Goal: Task Accomplishment & Management: Manage account settings

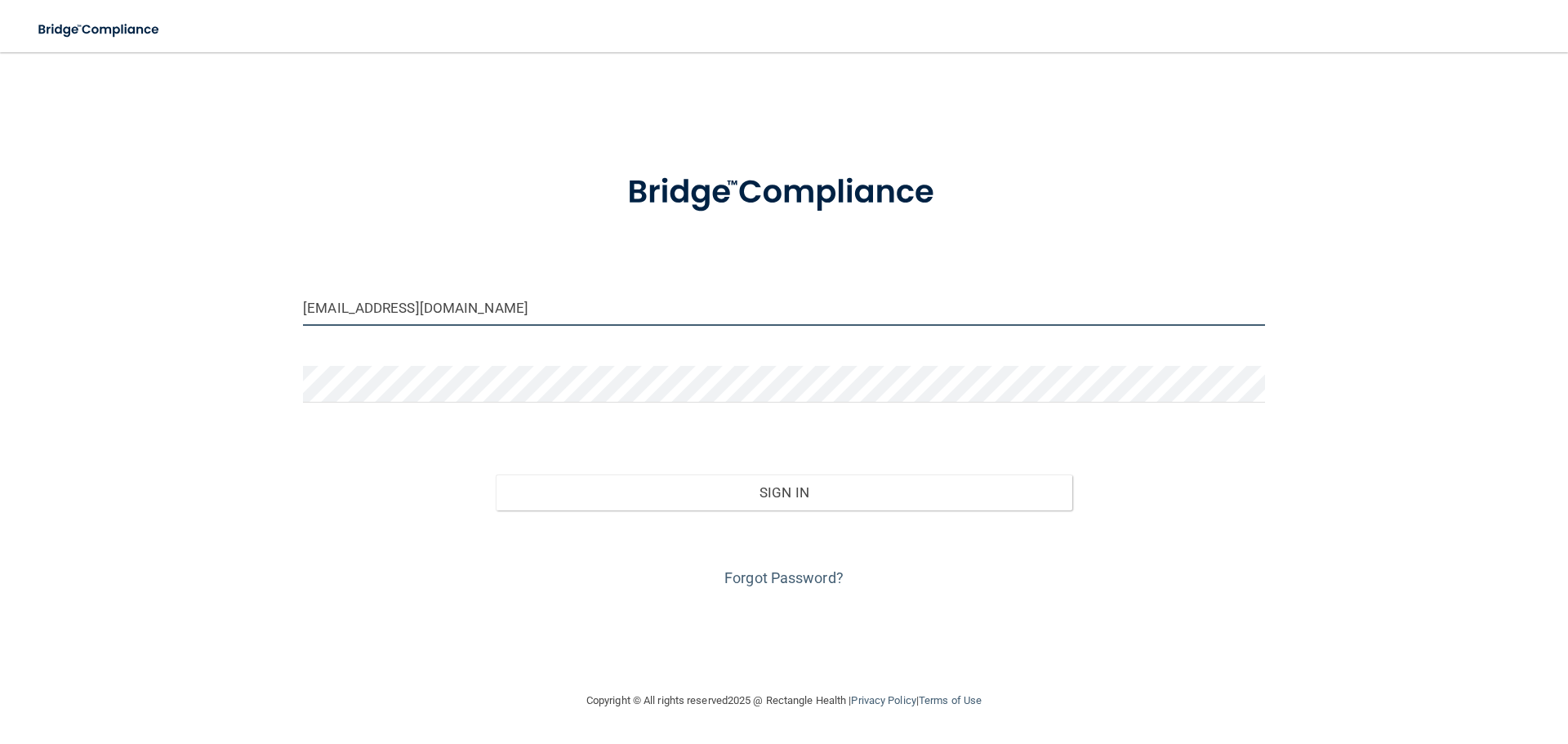
drag, startPoint x: 568, startPoint y: 312, endPoint x: 222, endPoint y: 307, distance: 346.0
click at [222, 307] on div "[EMAIL_ADDRESS][DOMAIN_NAME] Invalid email/password. You don't have permission …" at bounding box center [784, 371] width 1503 height 606
type input "[EMAIL_ADDRESS][DOMAIN_NAME]"
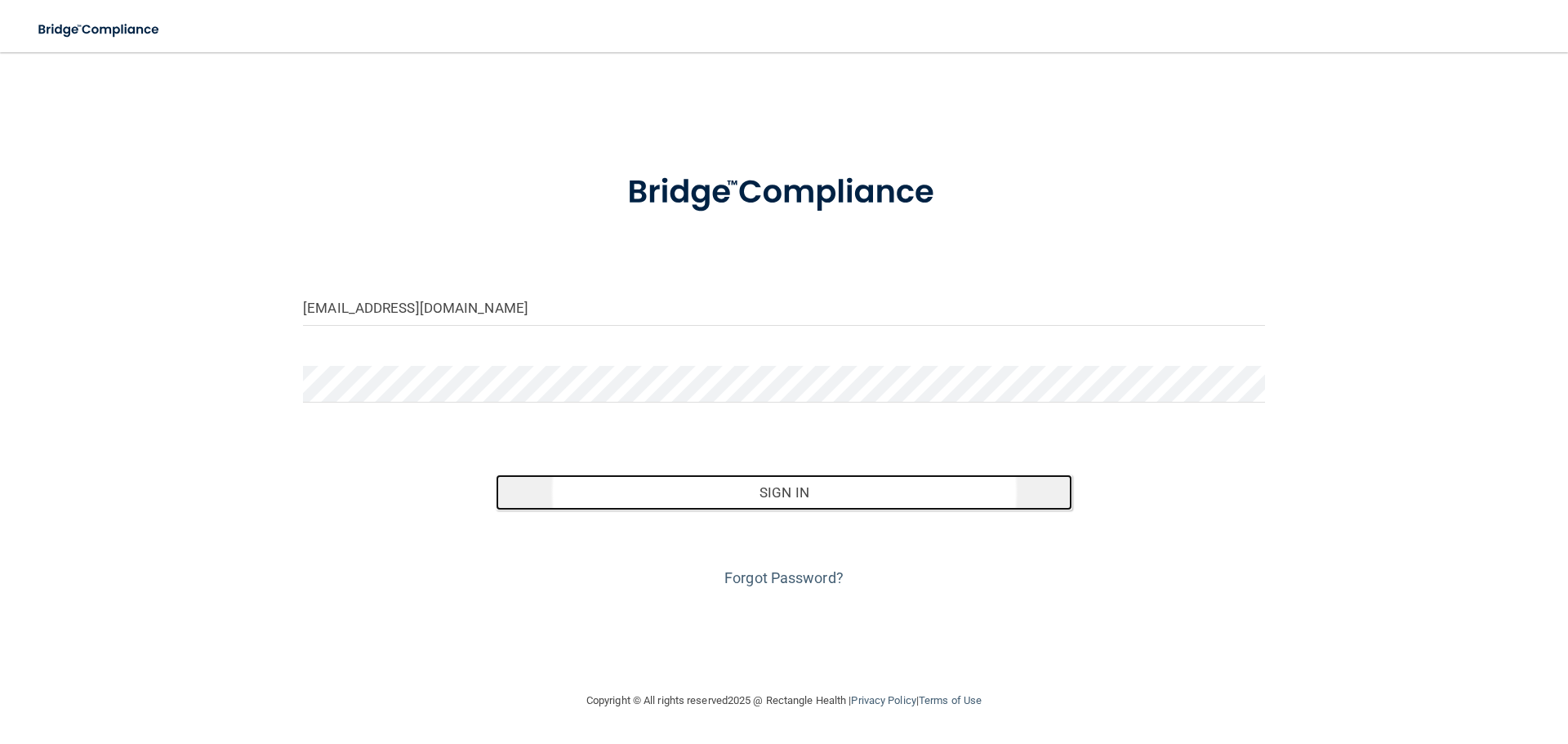
click at [770, 487] on button "Sign In" at bounding box center [784, 492] width 577 height 36
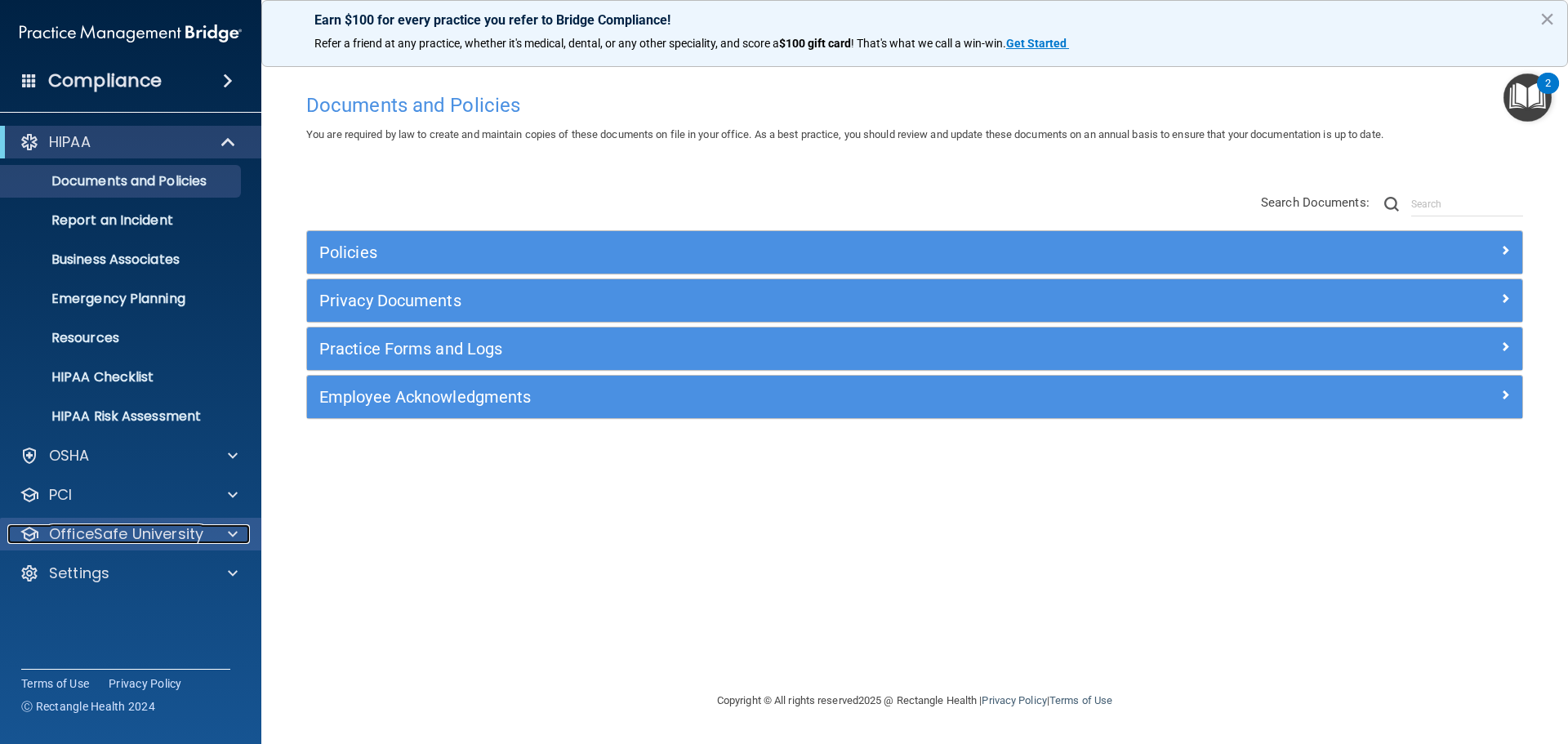
click at [208, 539] on div "OfficeSafe University" at bounding box center [108, 534] width 203 height 19
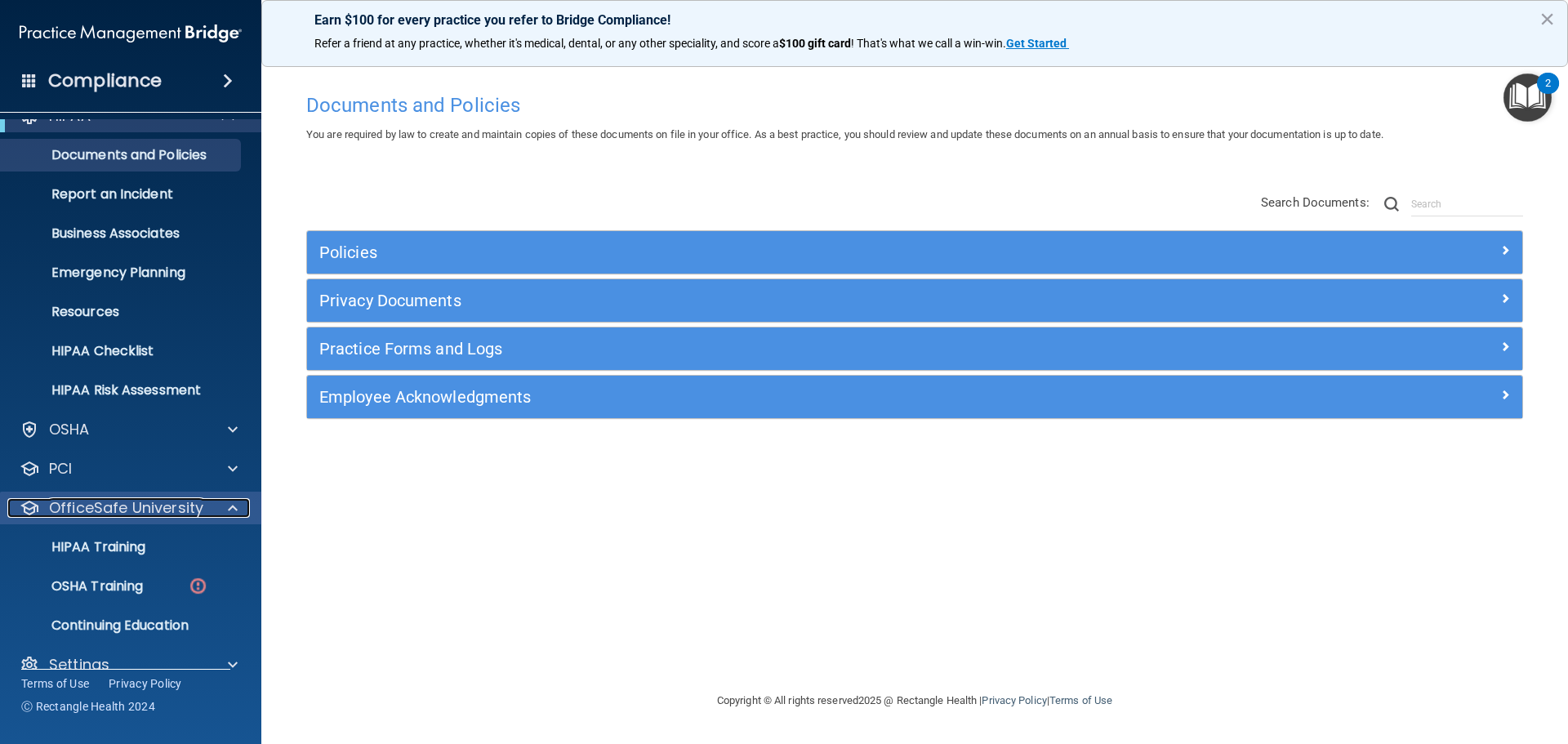
scroll to position [52, 0]
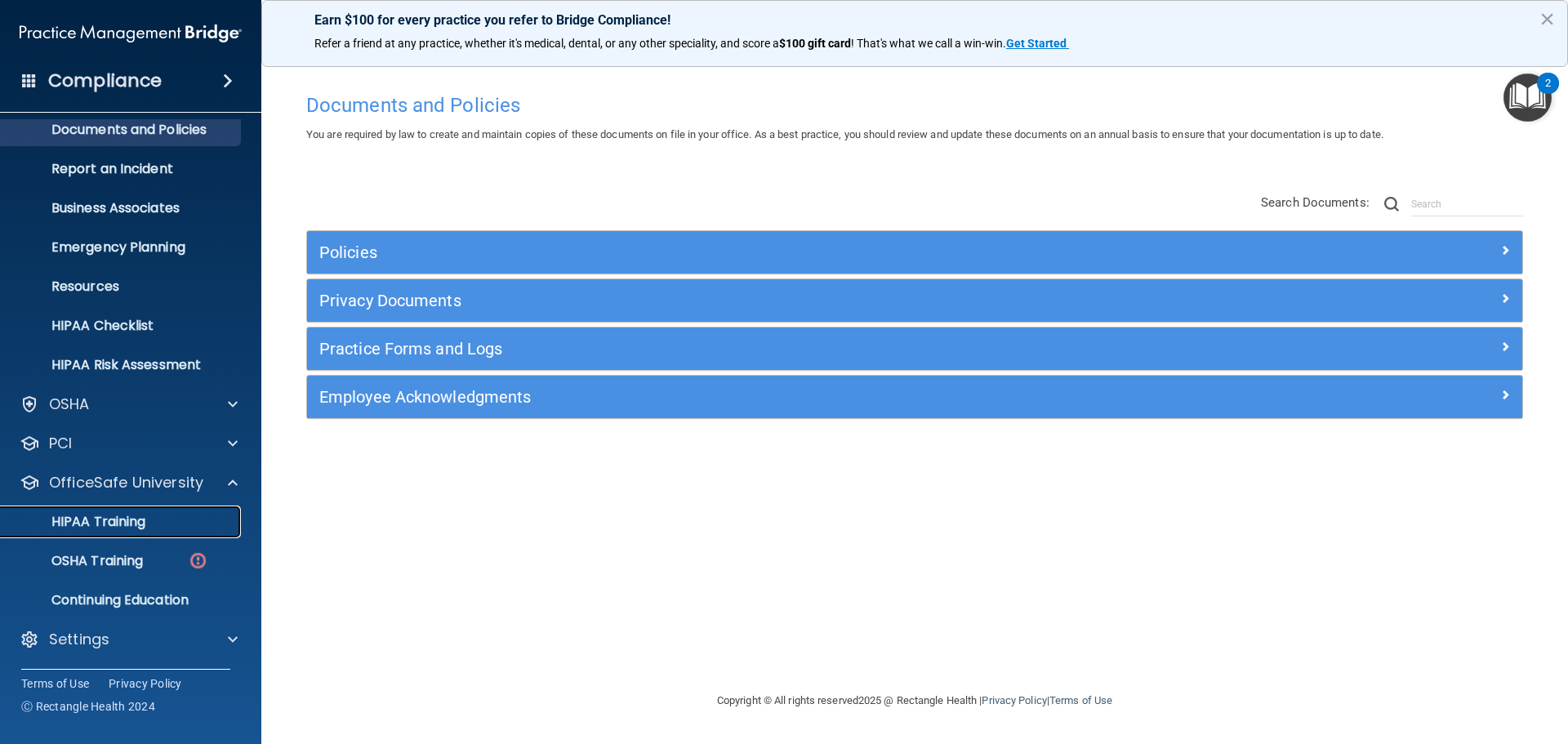
click at [126, 522] on p "HIPAA Training" at bounding box center [78, 521] width 135 height 17
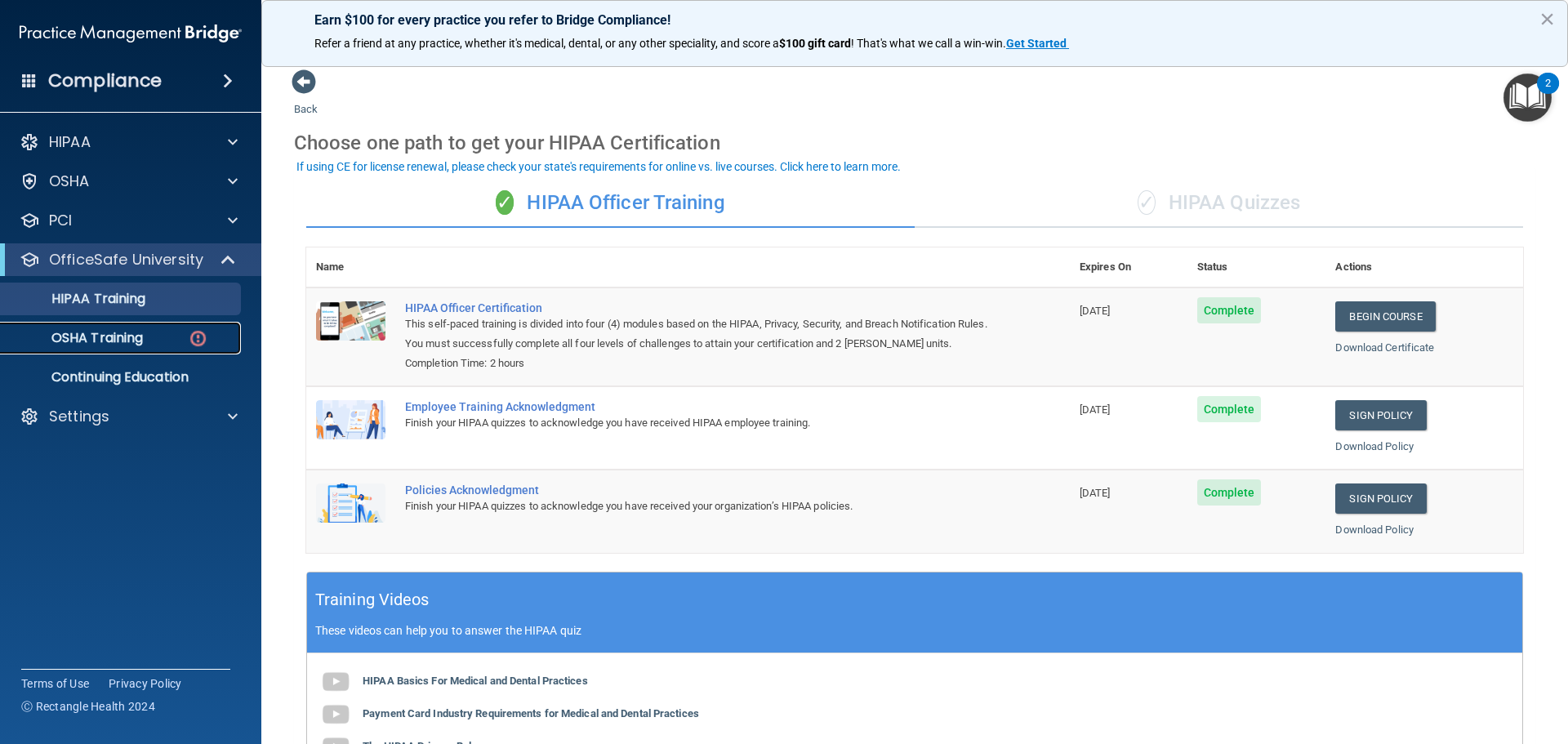
click at [108, 333] on p "OSHA Training" at bounding box center [76, 337] width 132 height 17
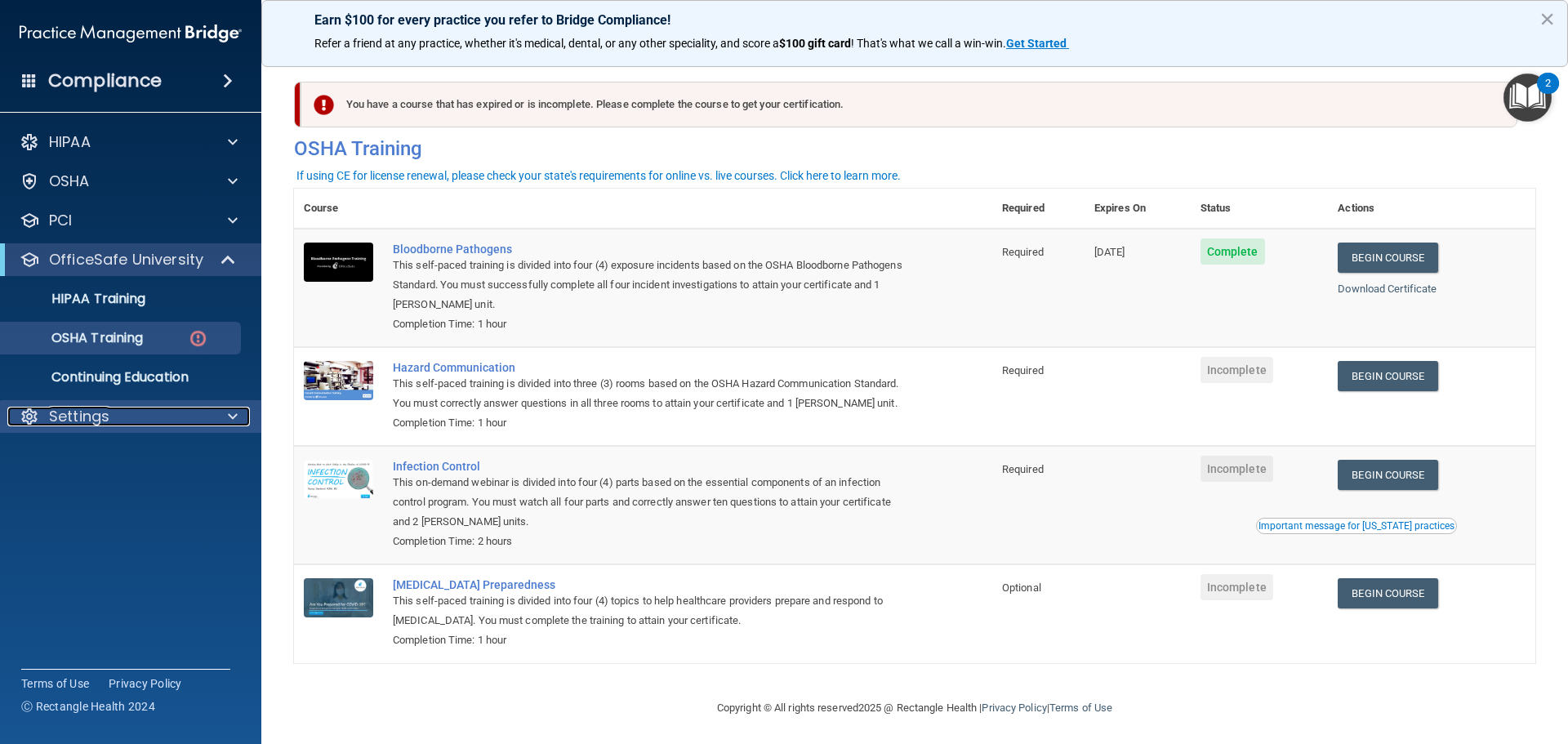
click at [122, 413] on div "Settings" at bounding box center [108, 416] width 203 height 19
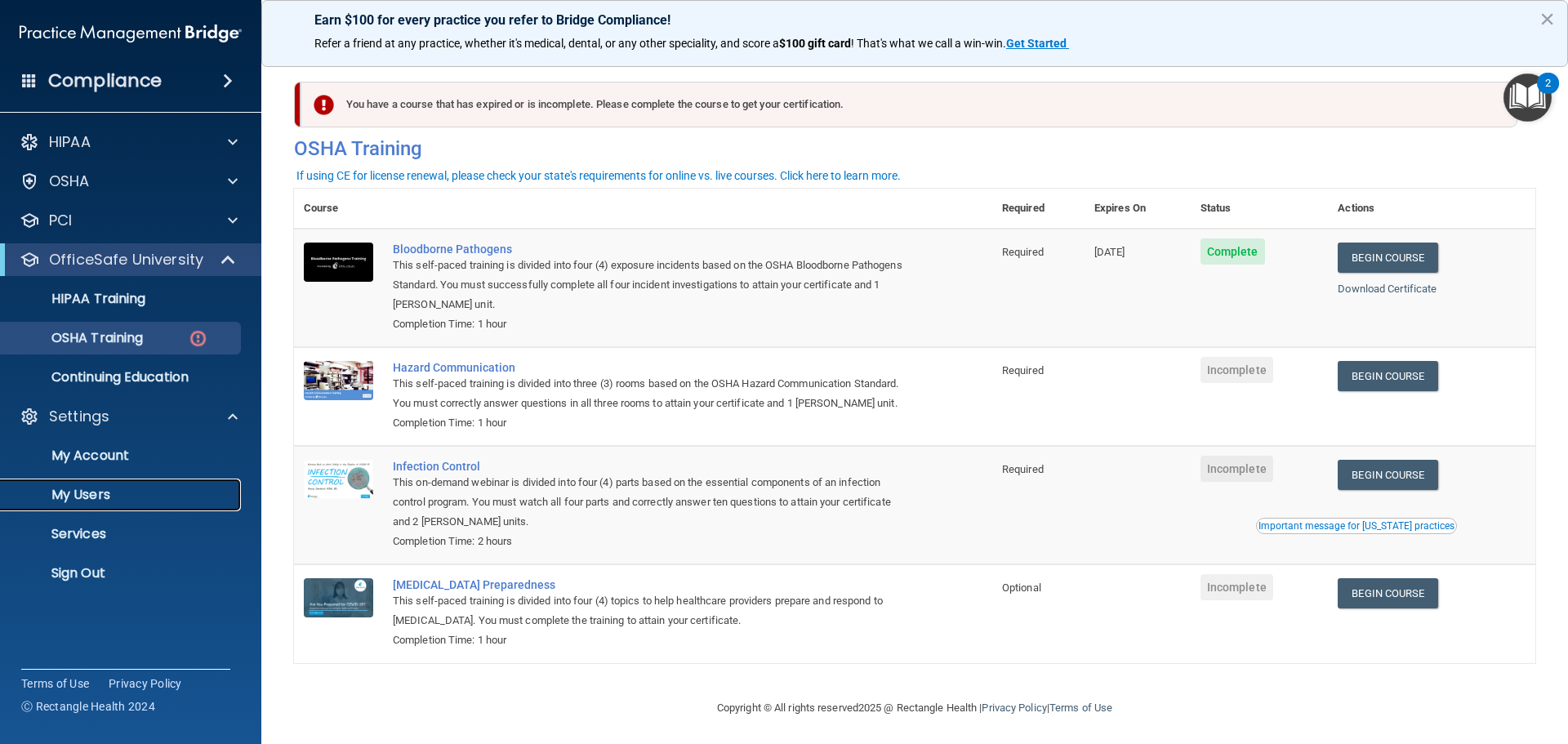
click at [107, 488] on p "My Users" at bounding box center [122, 495] width 223 height 17
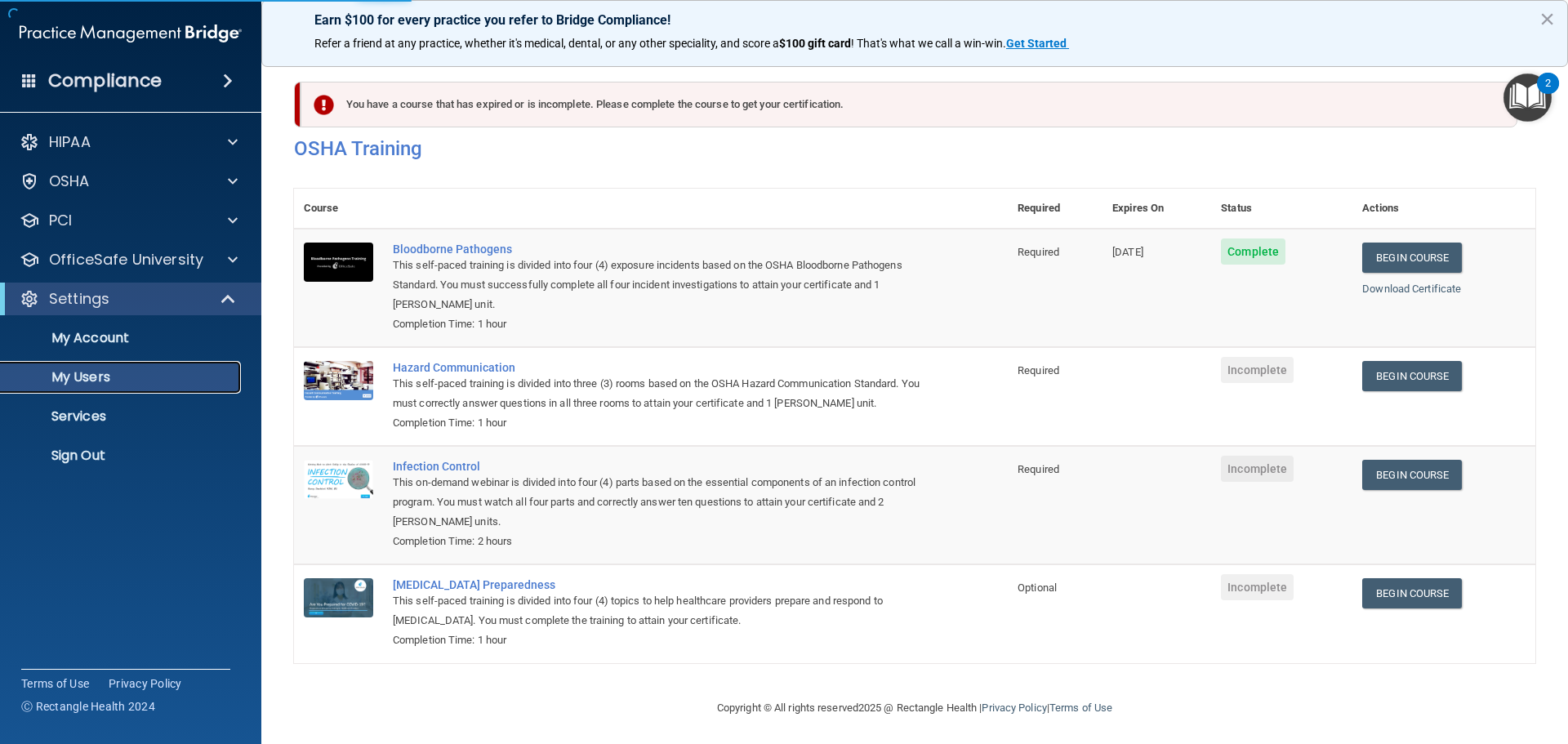
select select "20"
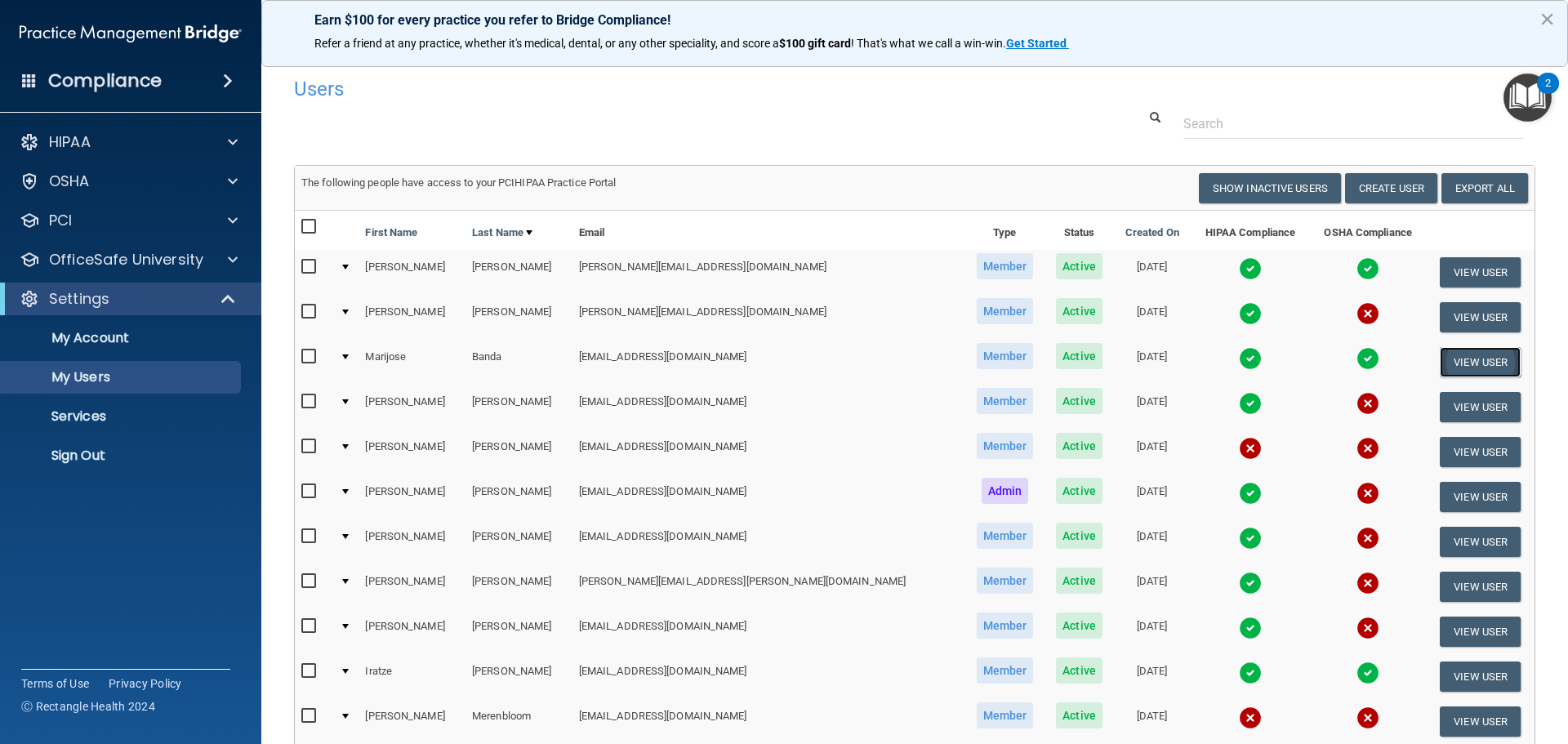
click at [1461, 361] on button "View User" at bounding box center [1481, 362] width 80 height 31
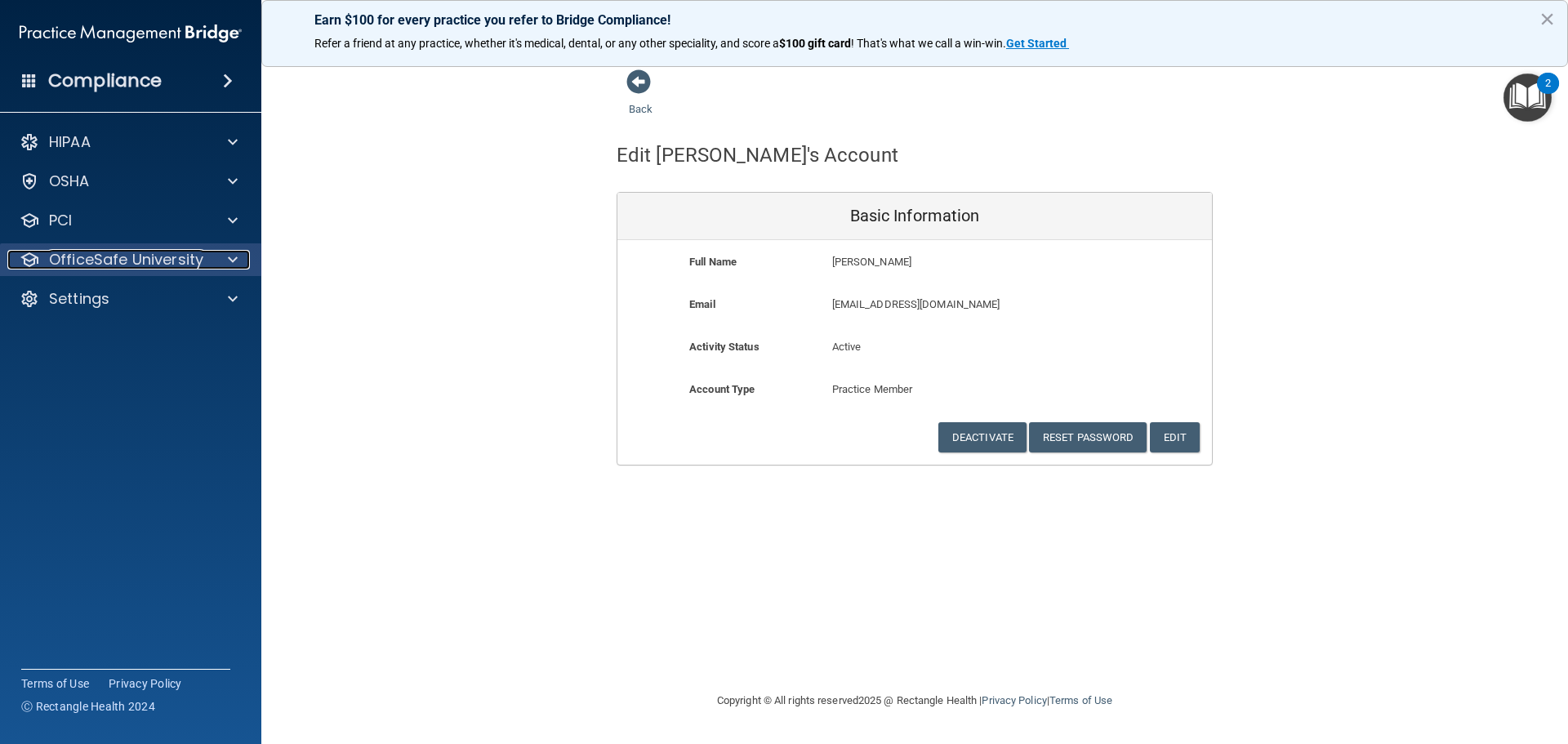
click at [132, 268] on p "OfficeSafe University" at bounding box center [126, 260] width 155 height 19
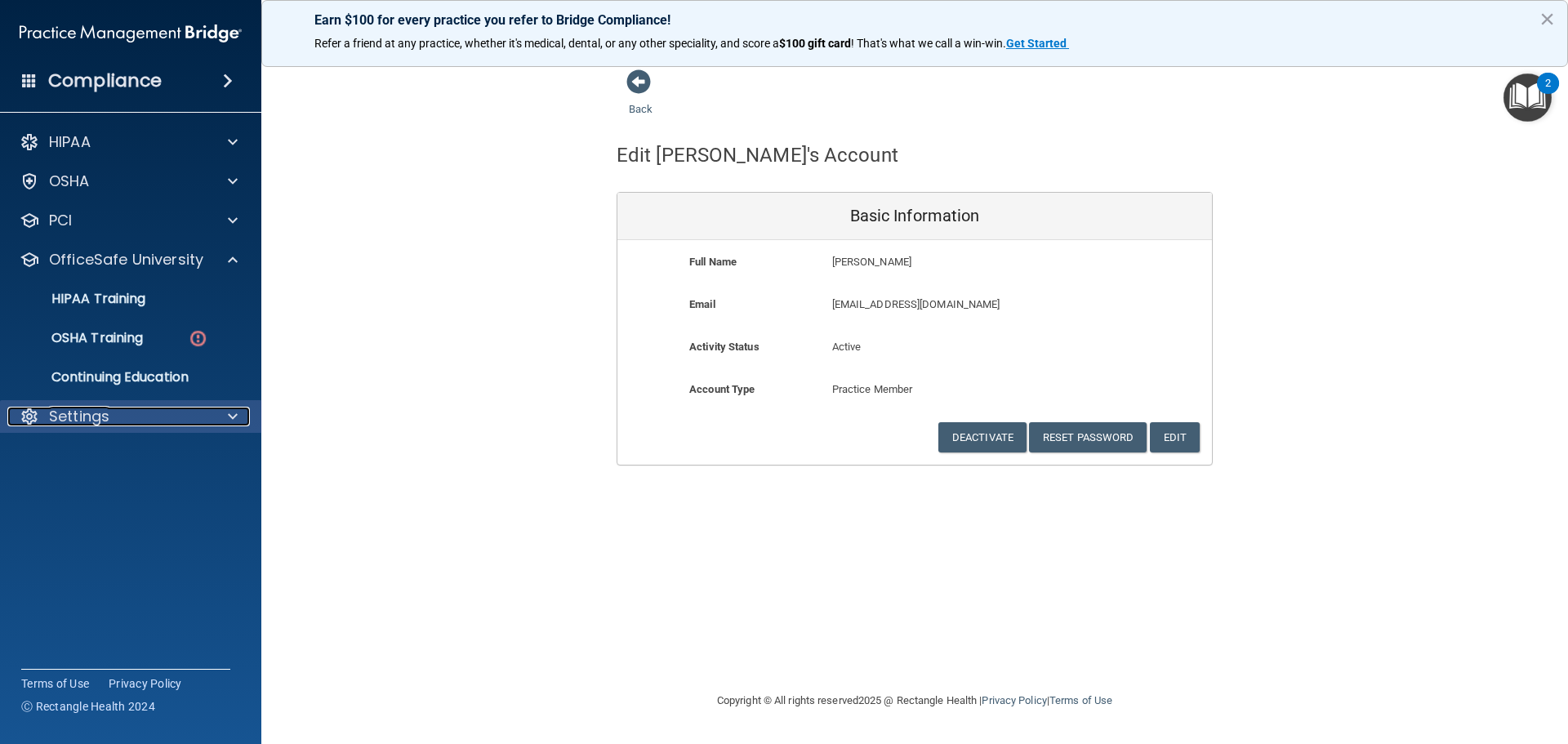
click at [84, 414] on p "Settings" at bounding box center [79, 416] width 60 height 19
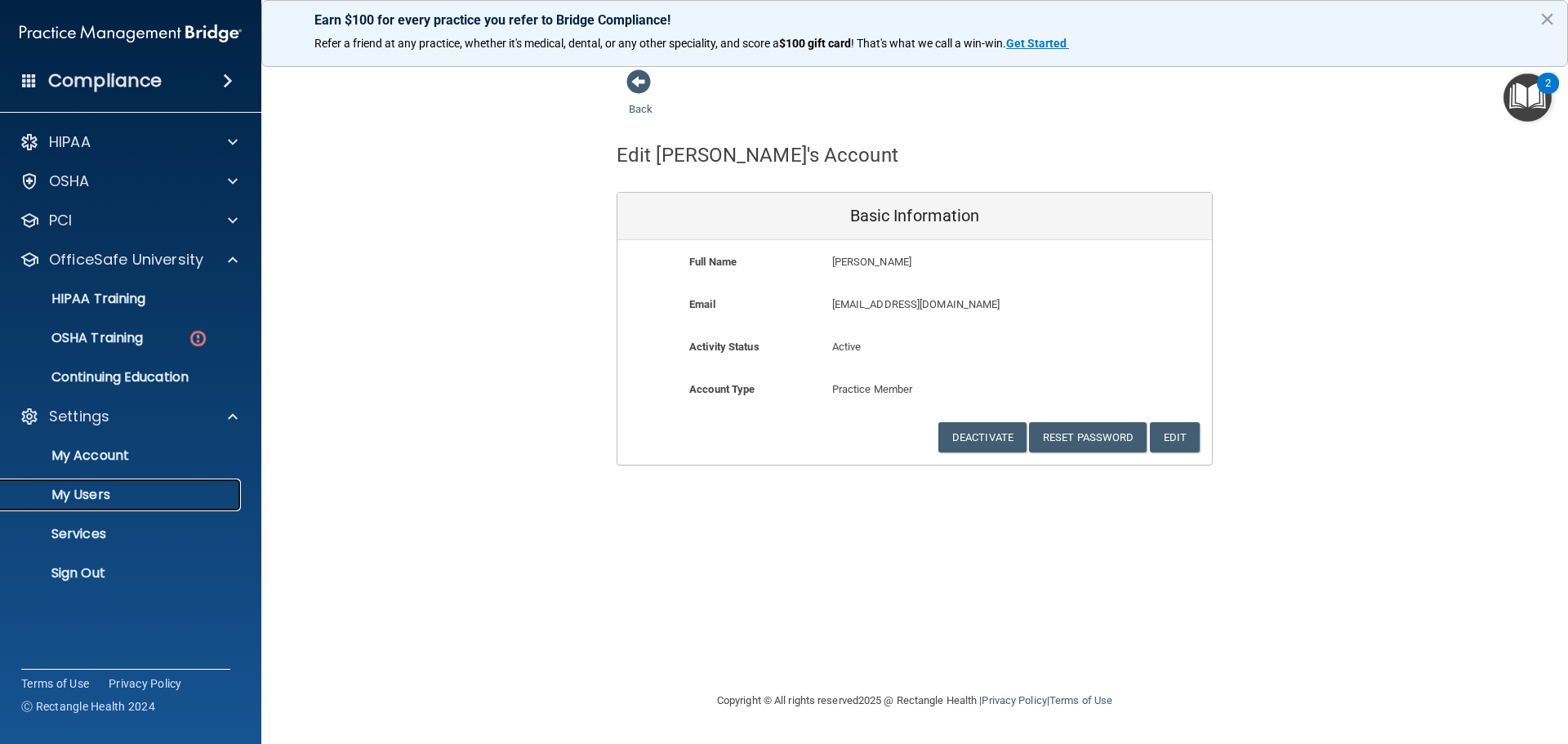
click at [102, 491] on p "My Users" at bounding box center [122, 495] width 223 height 17
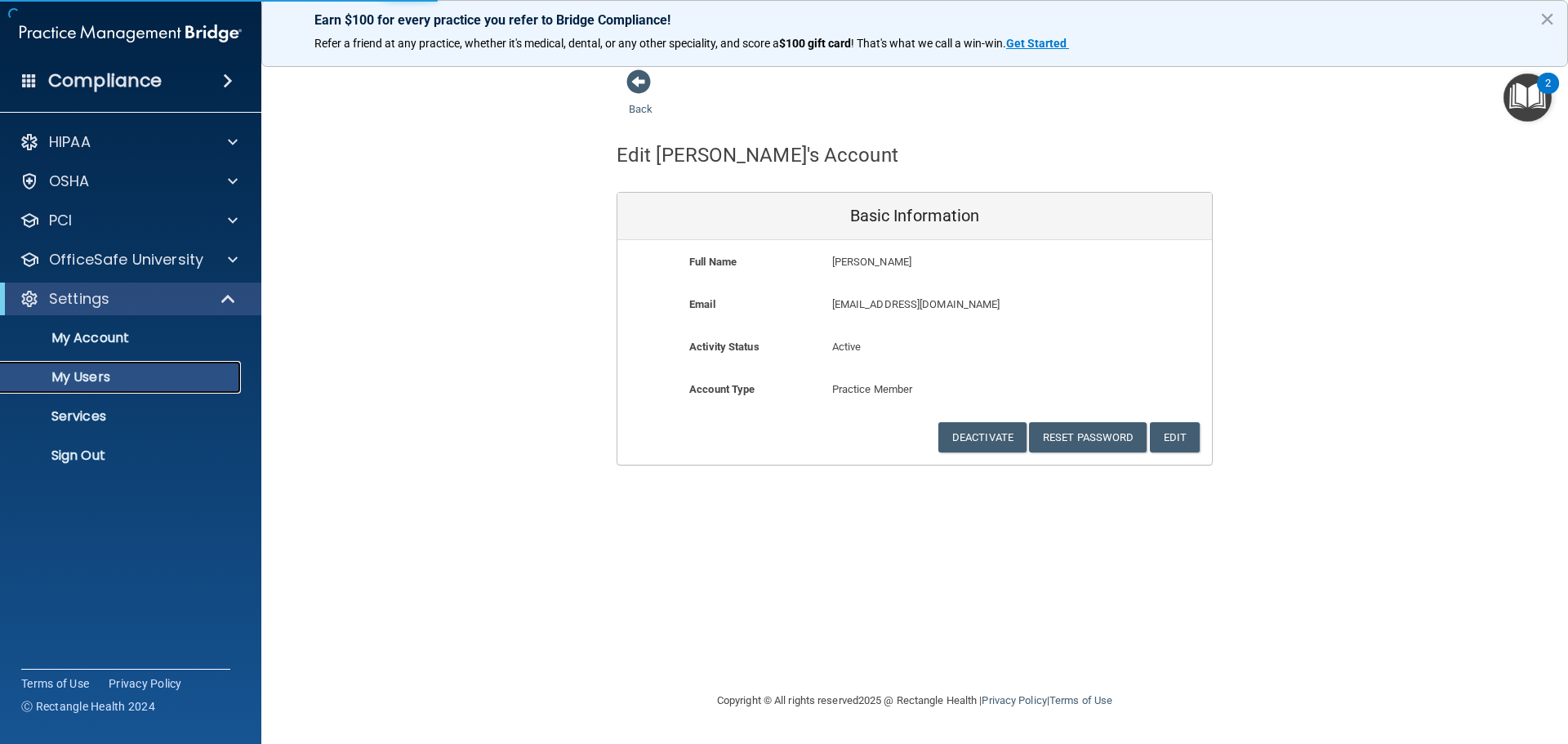
select select "20"
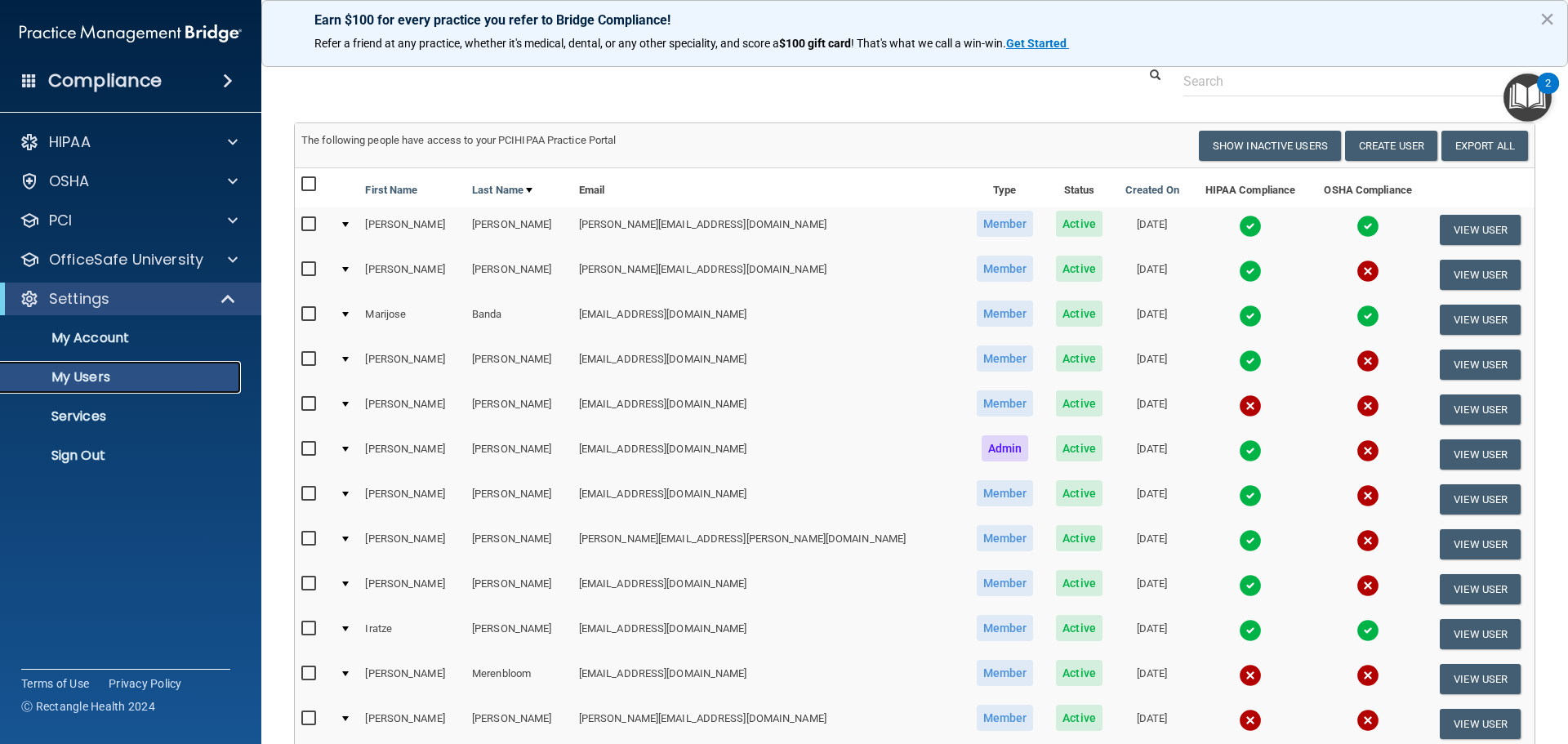
scroll to position [81, 0]
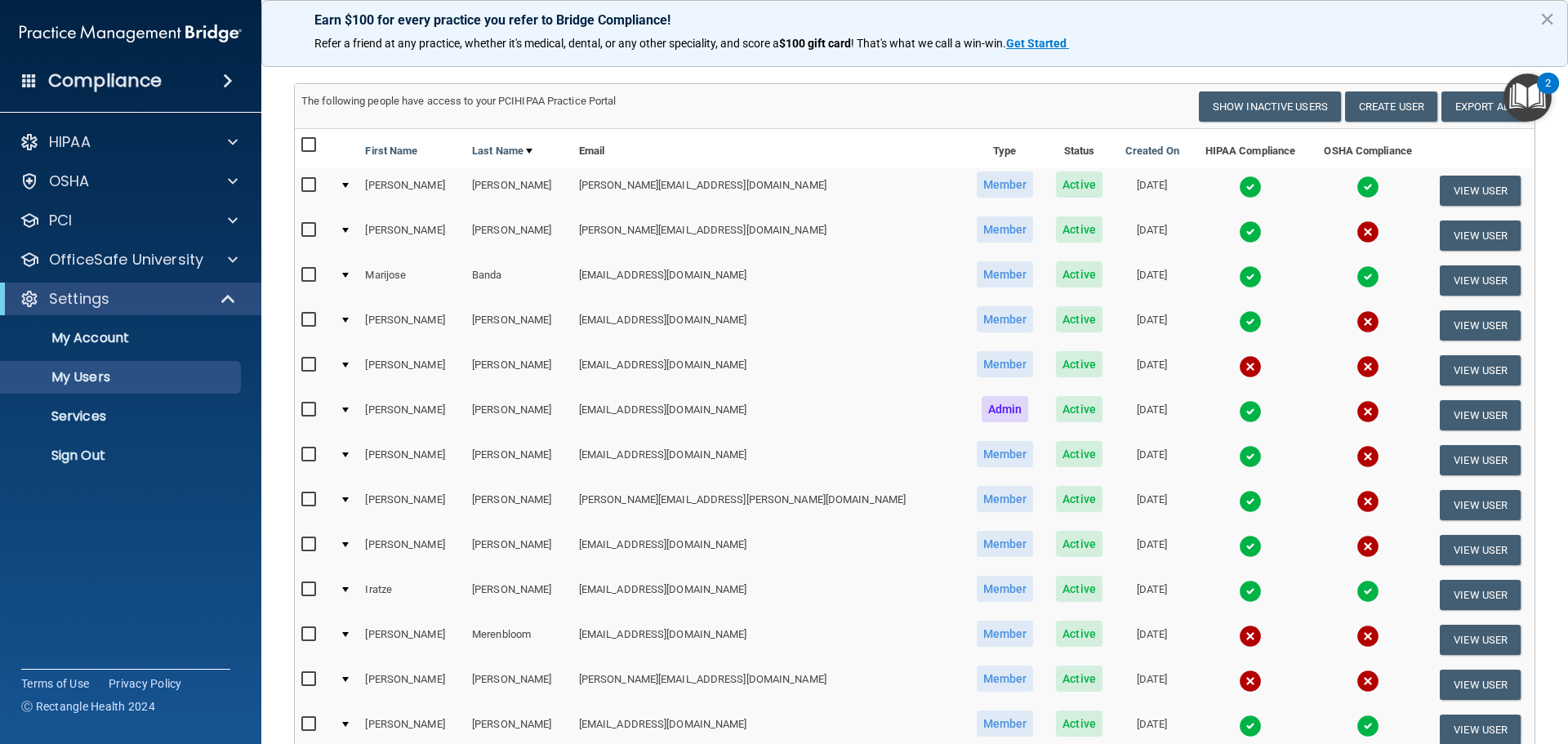
click at [441, 275] on td "Marijose" at bounding box center [412, 280] width 107 height 45
click at [650, 278] on td "[EMAIL_ADDRESS][DOMAIN_NAME]" at bounding box center [769, 280] width 392 height 45
click at [1356, 275] on img at bounding box center [1368, 277] width 23 height 23
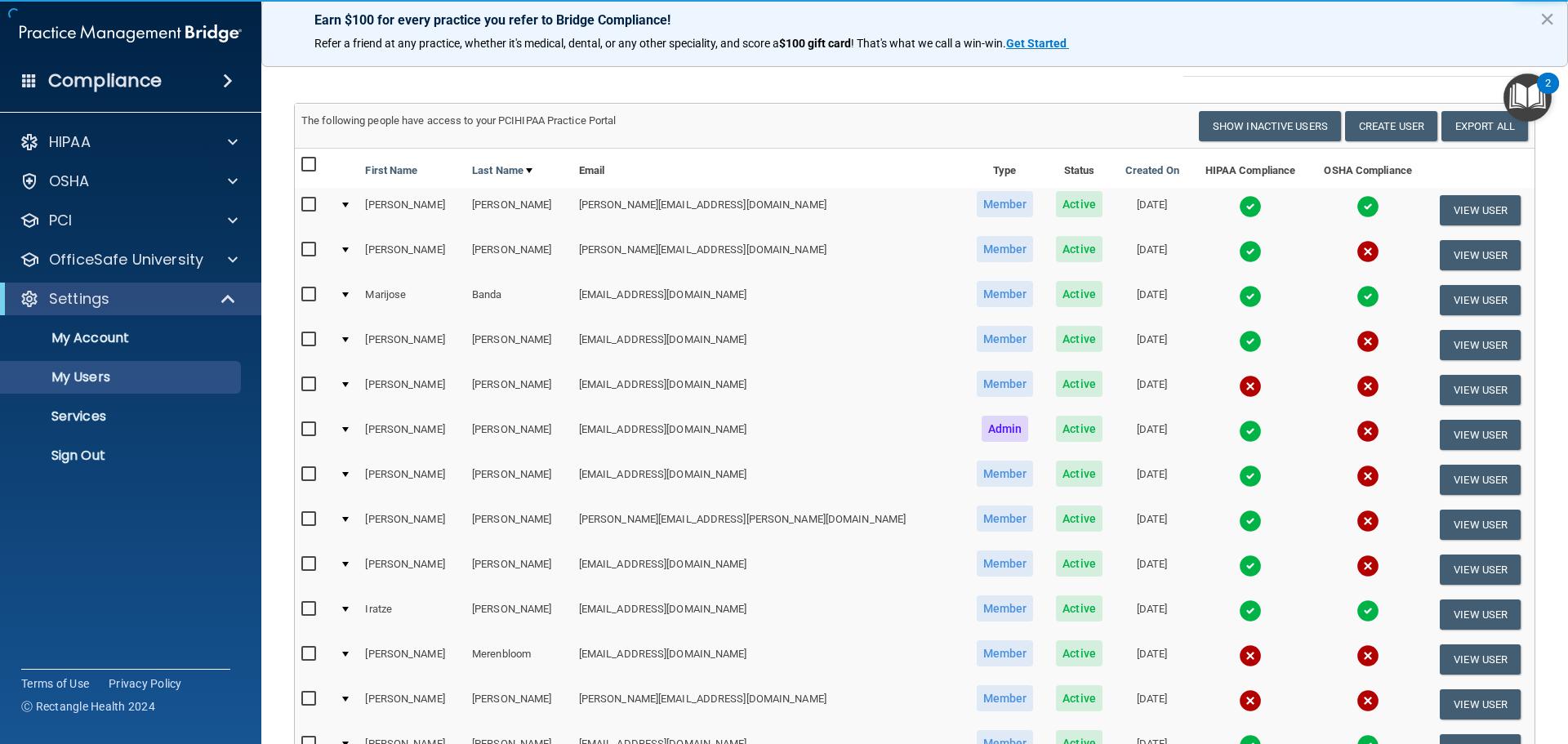
click at [1181, 296] on div "[PERSON_NAME] Compliance Training Expires On Status Cont. Education Certificate…" at bounding box center [784, 372] width 1568 height 744
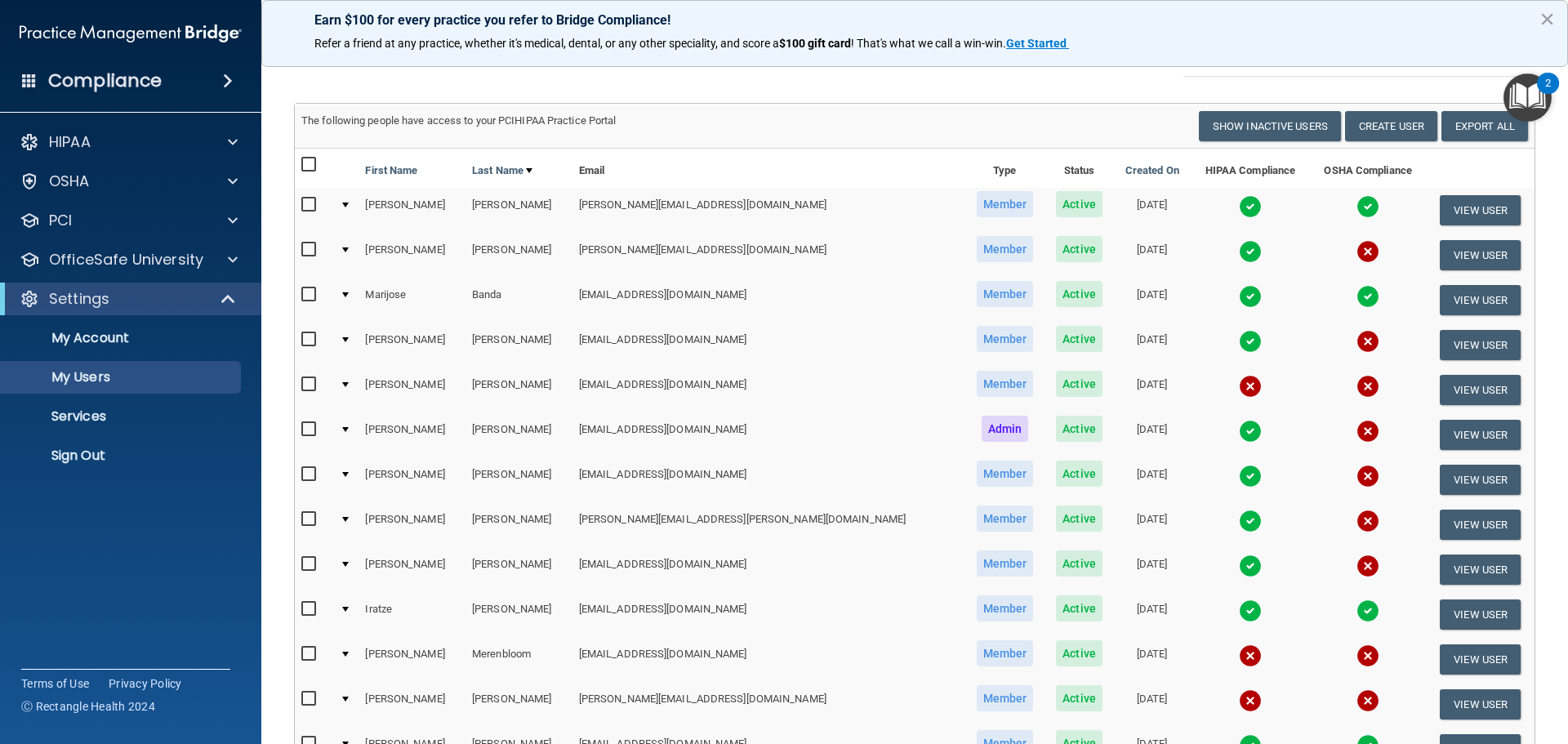
click at [1239, 298] on img at bounding box center [1251, 296] width 23 height 23
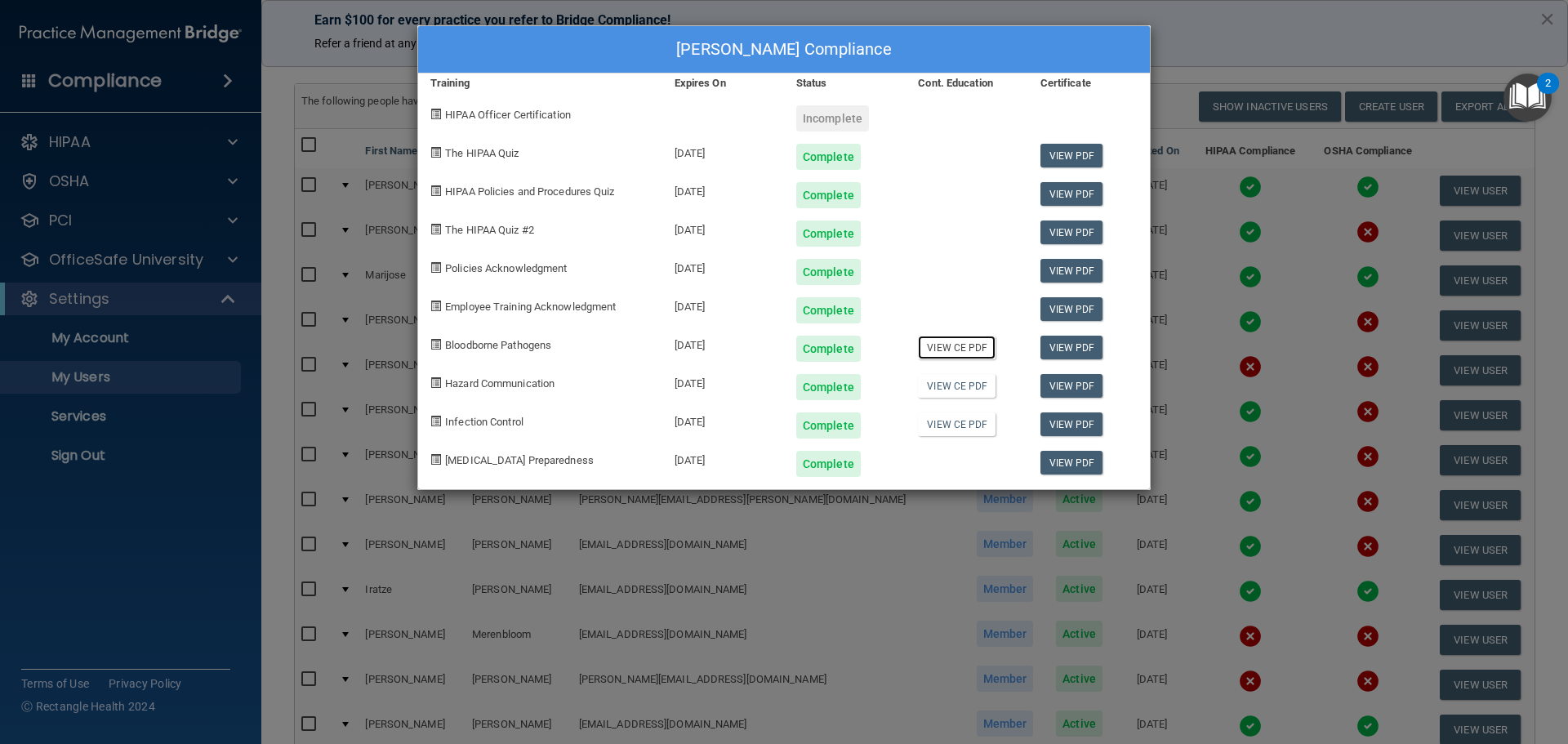
click at [956, 345] on link "View CE PDF" at bounding box center [957, 347] width 78 height 24
click at [961, 386] on link "View CE PDF" at bounding box center [957, 386] width 78 height 24
click at [979, 424] on link "View CE PDF" at bounding box center [957, 424] width 78 height 24
click at [1183, 43] on div "[PERSON_NAME] Compliance Training Expires On Status Cont. Education Certificate…" at bounding box center [784, 372] width 1568 height 744
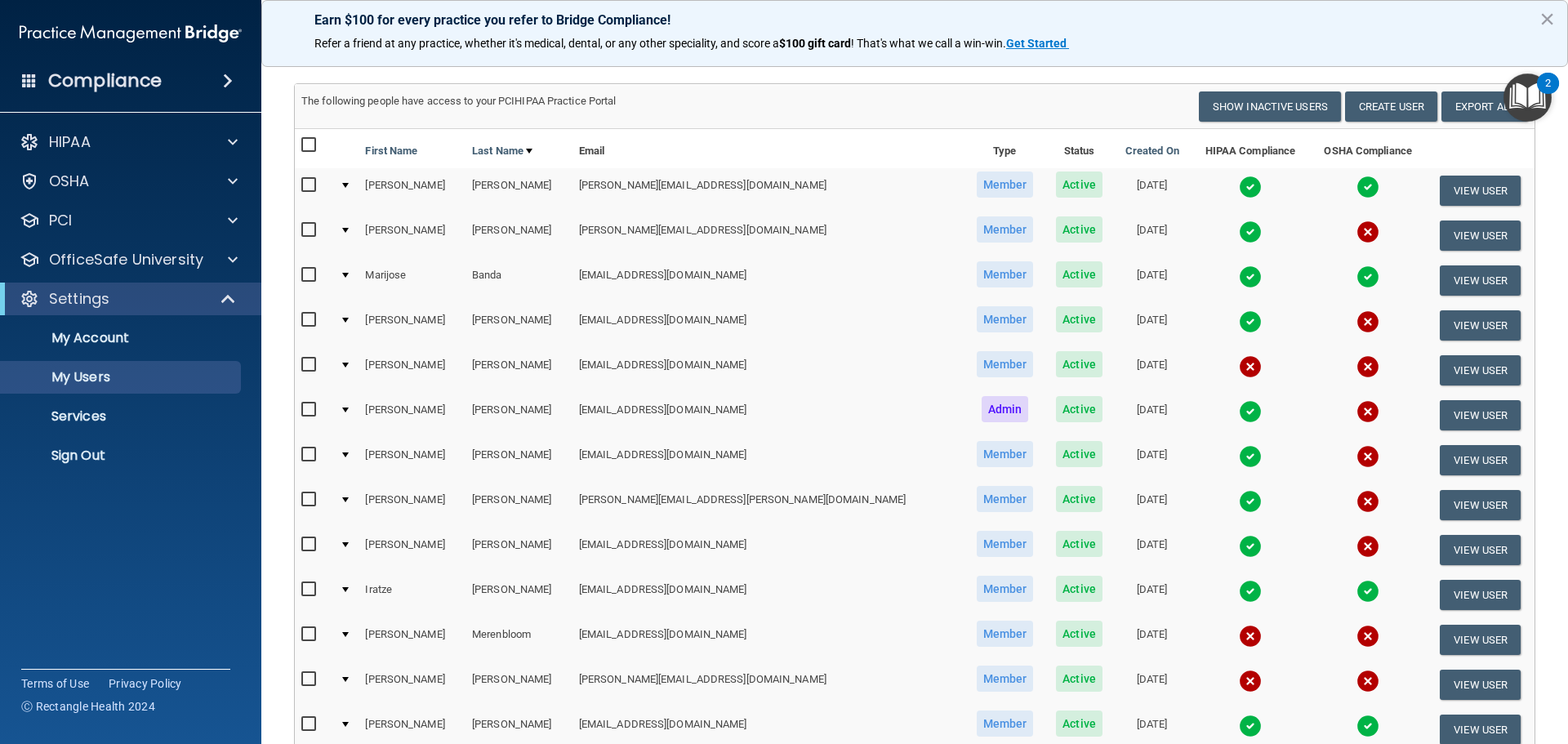
click at [1356, 274] on img at bounding box center [1368, 277] width 23 height 23
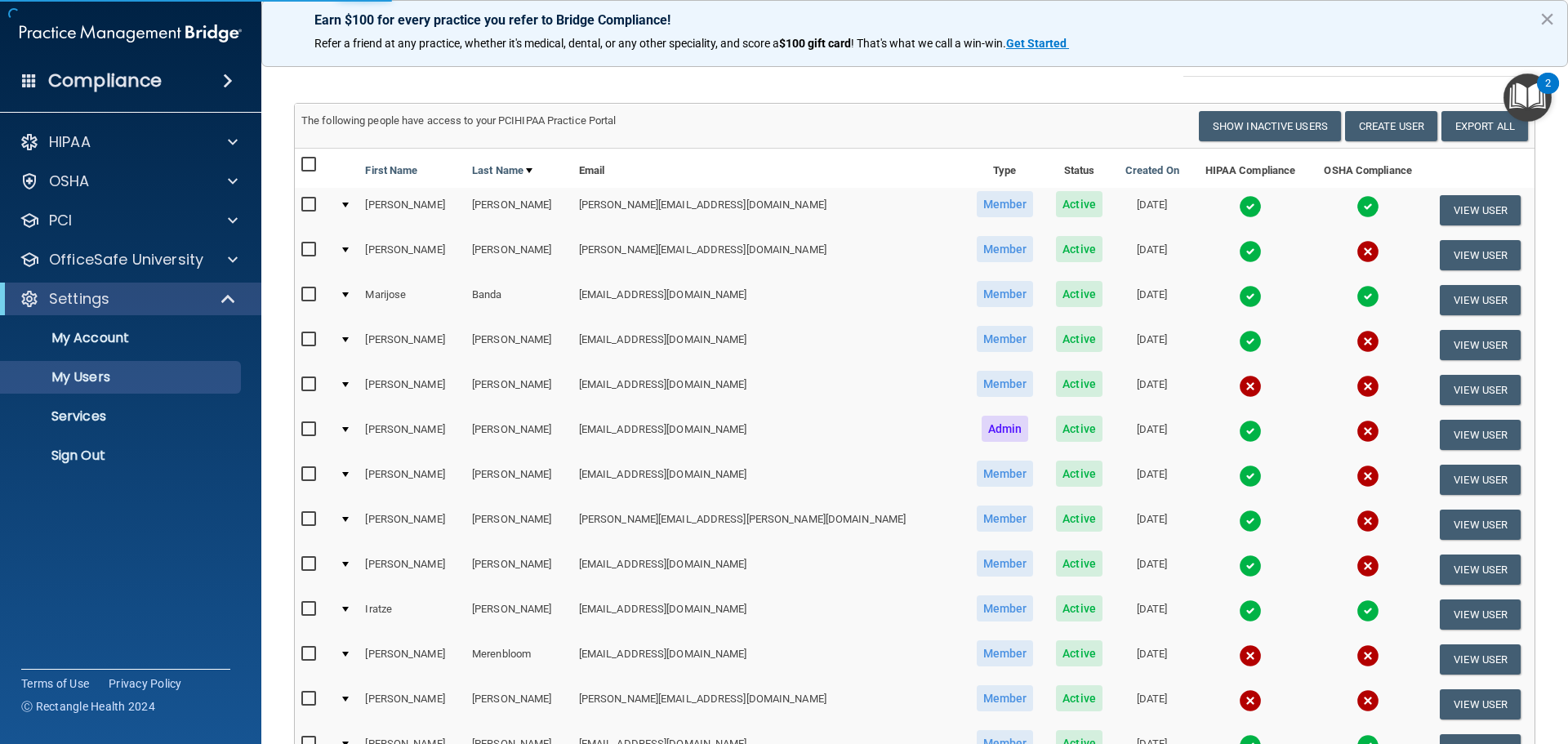
click at [1356, 295] on img at bounding box center [1368, 296] width 23 height 23
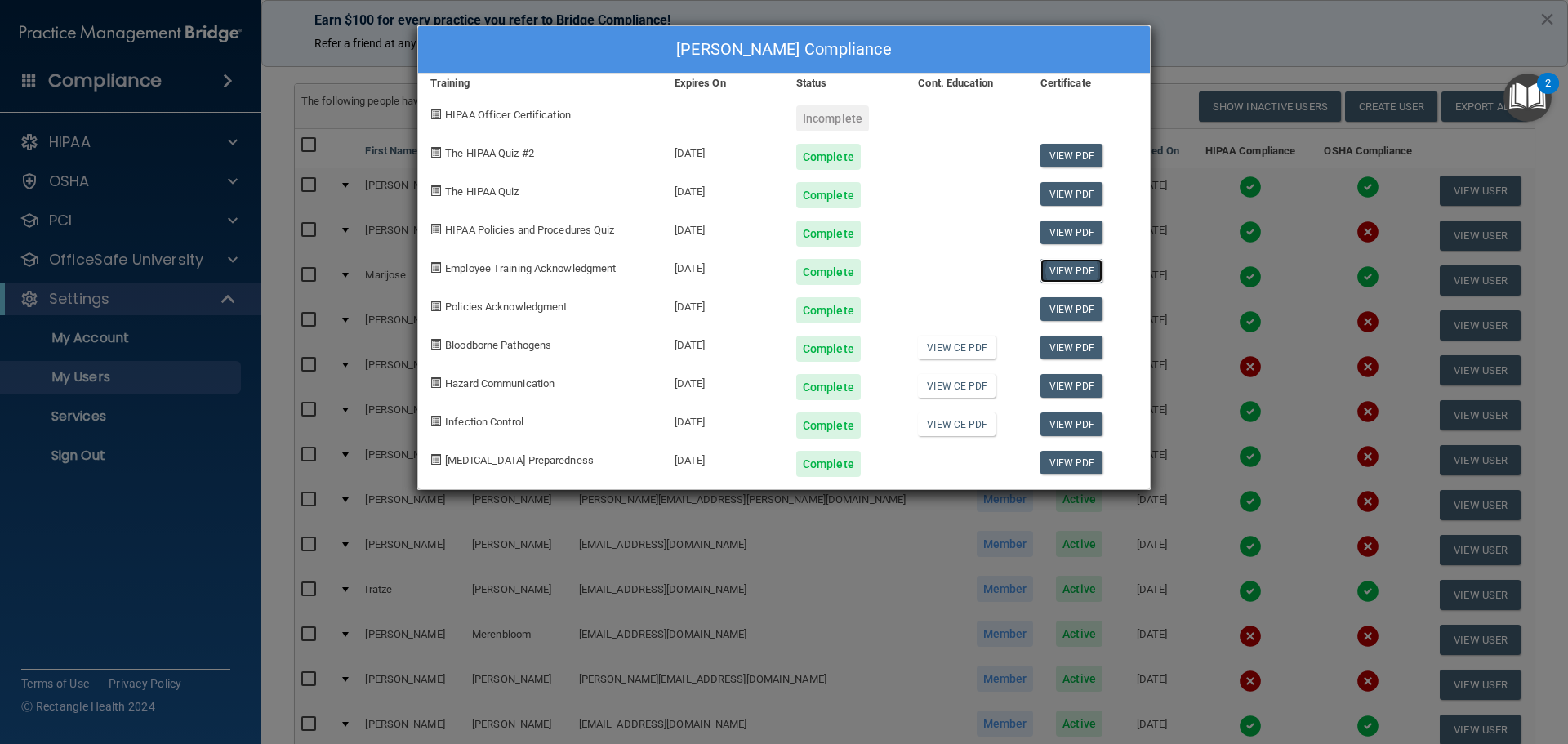
click at [1073, 272] on link "View PDF" at bounding box center [1072, 270] width 63 height 24
click at [1078, 229] on link "View PDF" at bounding box center [1072, 232] width 63 height 24
click at [1209, 37] on div "[PERSON_NAME] Compliance Training Expires On Status Cont. Education Certificate…" at bounding box center [784, 372] width 1568 height 744
click at [1261, 32] on div "[PERSON_NAME] Compliance Training Expires On Status Cont. Education Certificate…" at bounding box center [784, 372] width 1568 height 744
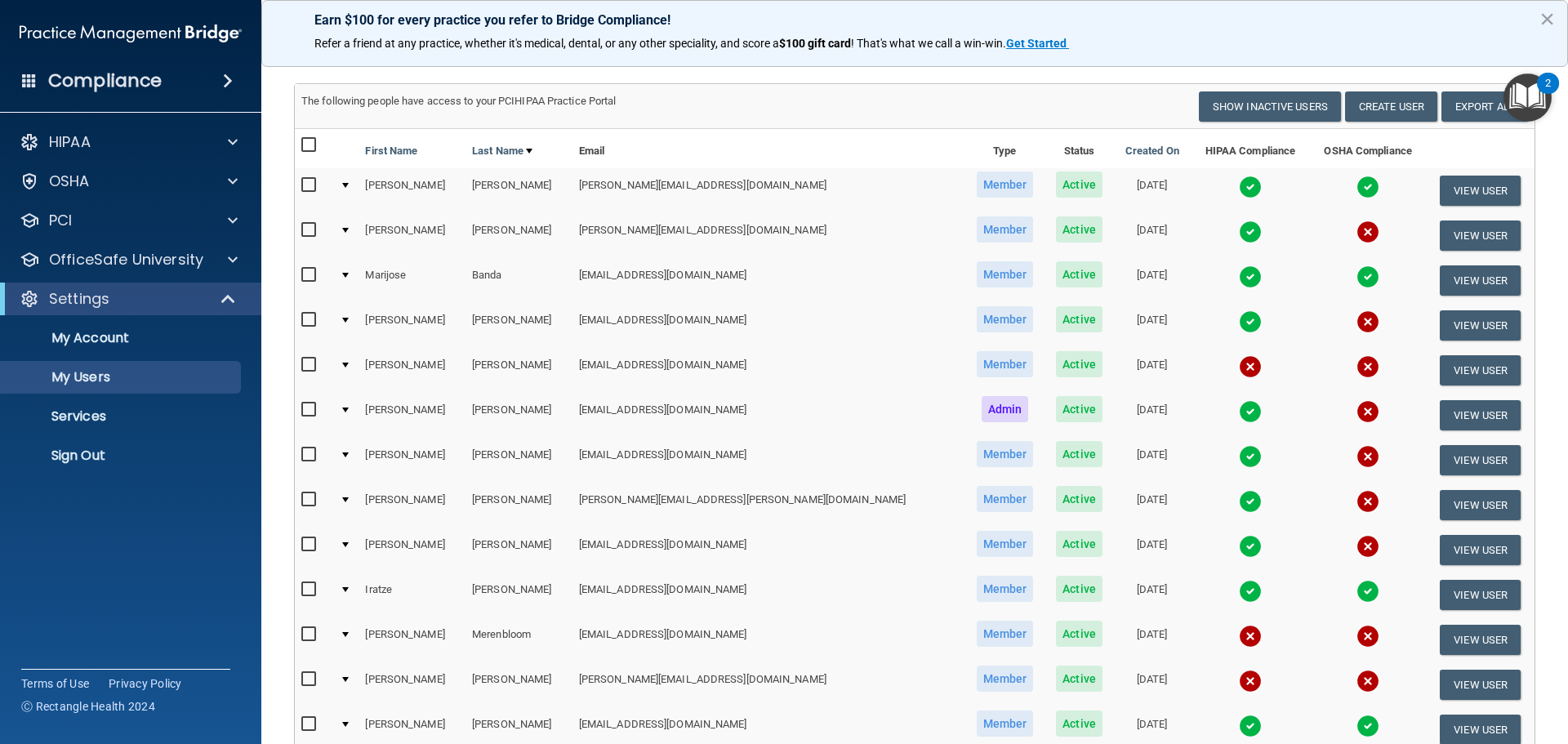
click at [1356, 591] on img at bounding box center [1368, 591] width 23 height 23
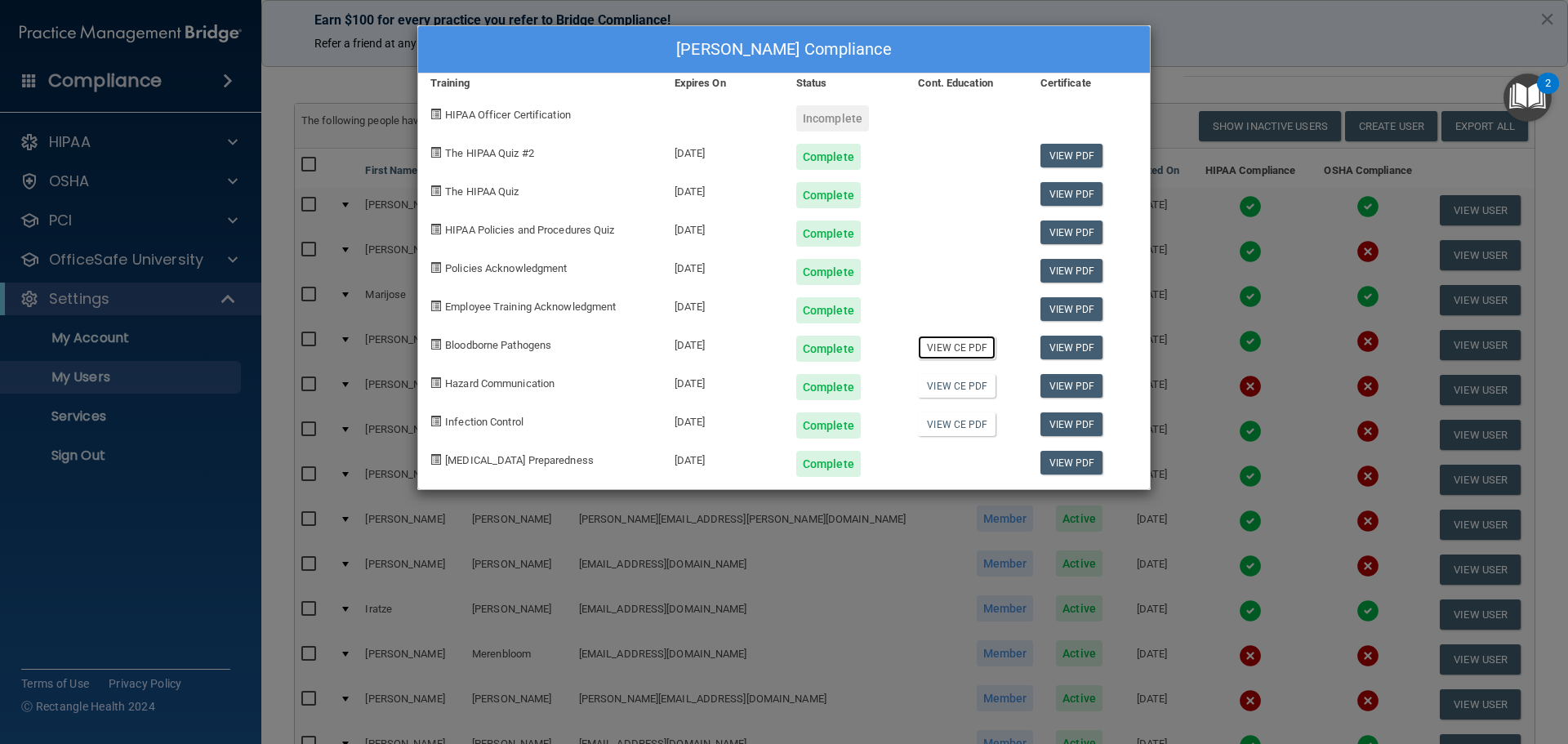
click at [958, 344] on link "View CE PDF" at bounding box center [957, 347] width 78 height 24
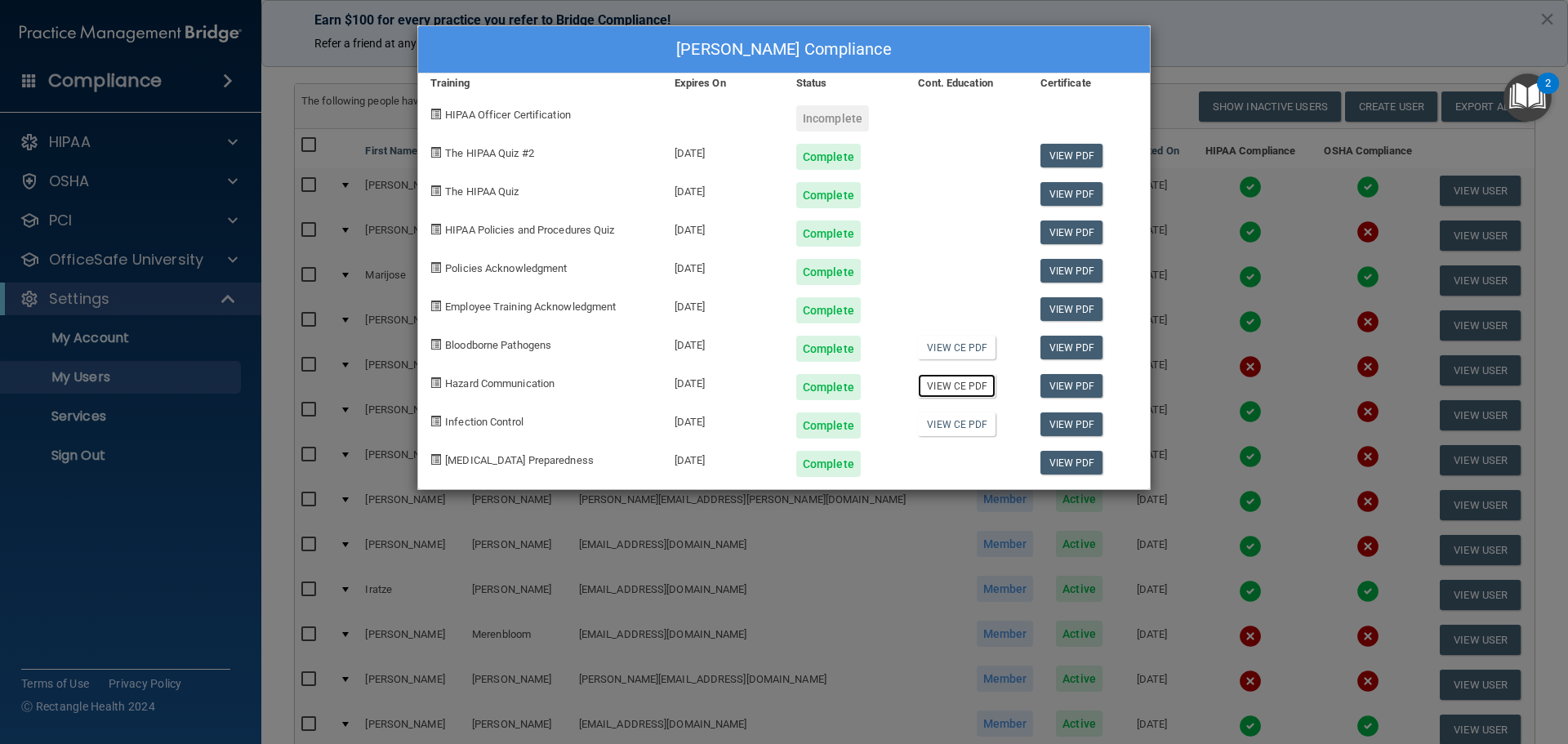
click at [940, 386] on link "View CE PDF" at bounding box center [957, 386] width 78 height 24
click at [939, 424] on link "View CE PDF" at bounding box center [957, 424] width 78 height 24
click at [1260, 241] on div "[PERSON_NAME] Compliance Training Expires On Status Cont. Education Certificate…" at bounding box center [784, 372] width 1568 height 744
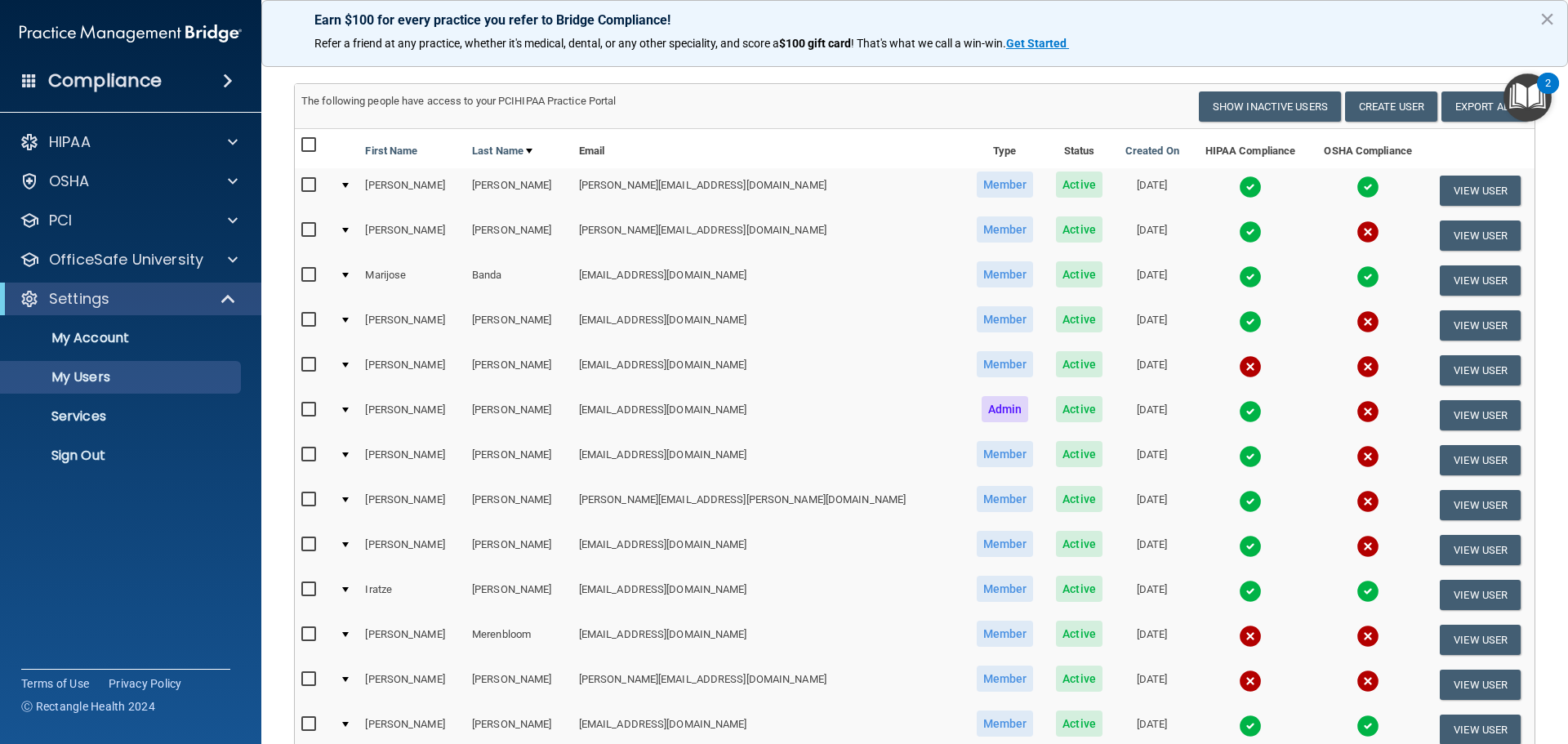
click at [1239, 590] on img at bounding box center [1251, 591] width 23 height 23
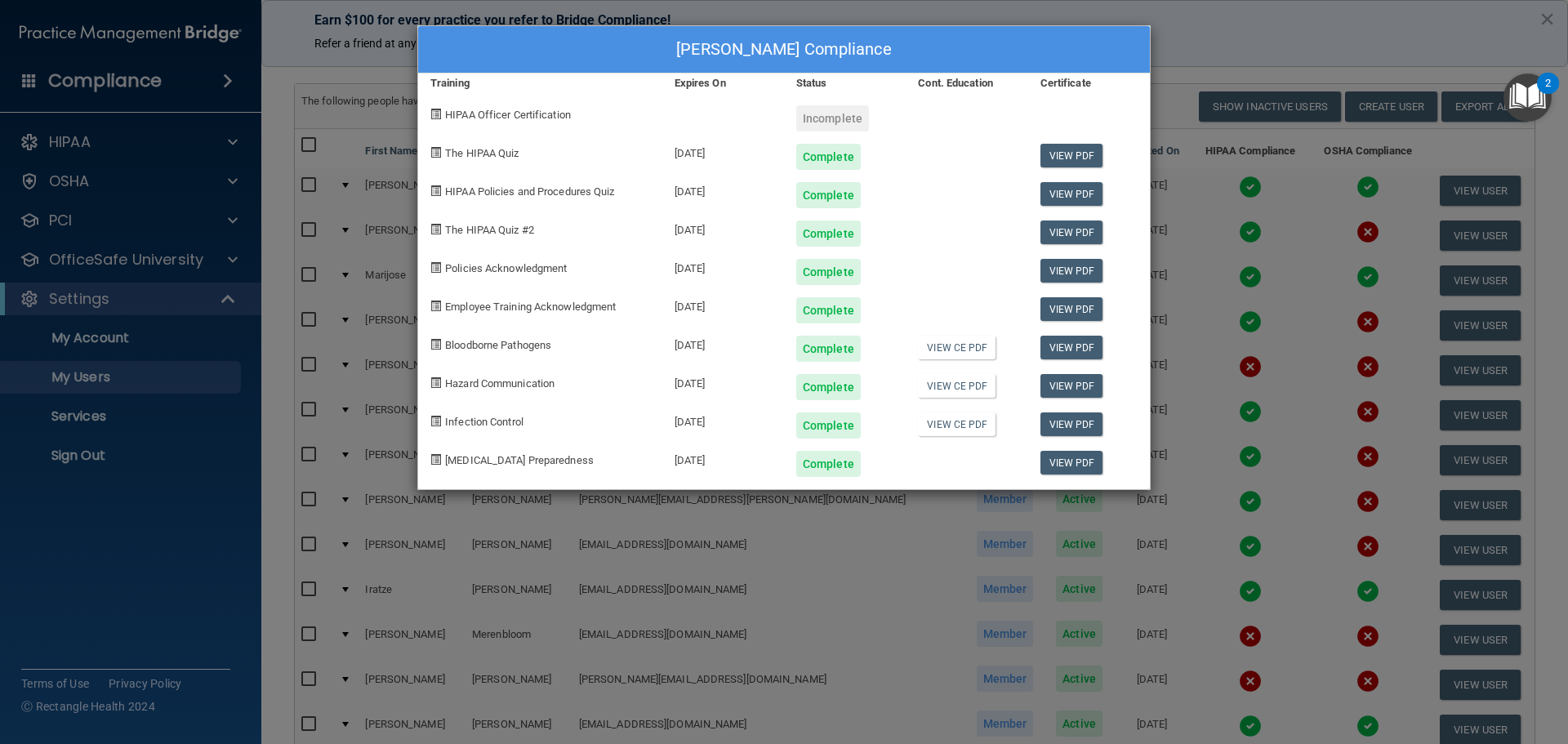
click at [1272, 36] on div "[PERSON_NAME] Compliance Training Expires On Status Cont. Education Certificate…" at bounding box center [784, 372] width 1568 height 744
